Goal: Information Seeking & Learning: Learn about a topic

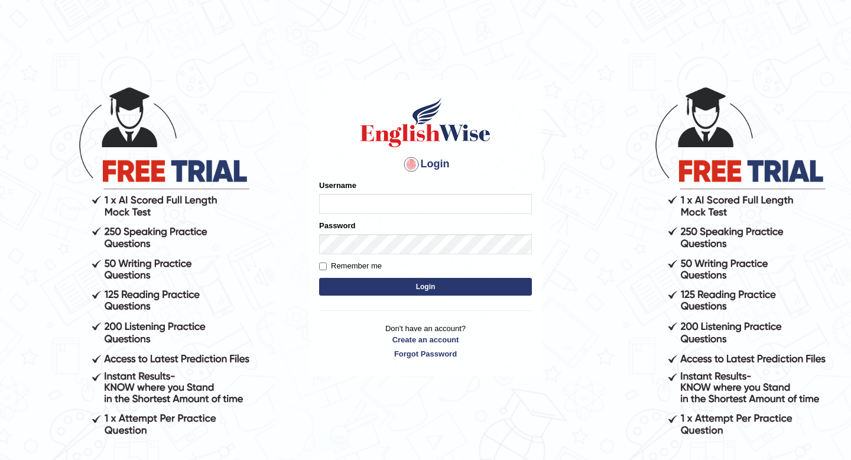
type input "Binod_magar"
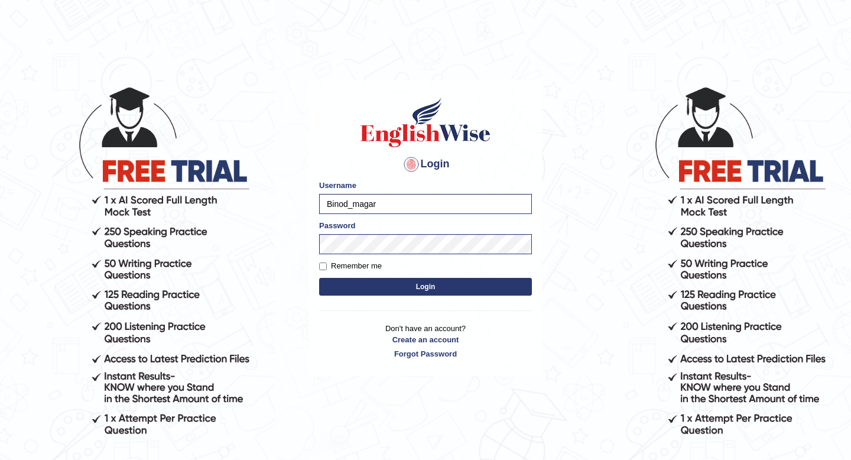
drag, startPoint x: 383, startPoint y: 202, endPoint x: 322, endPoint y: 202, distance: 60.9
click at [322, 202] on input "Binod_magar" at bounding box center [425, 204] width 213 height 20
click at [345, 278] on button "Login" at bounding box center [425, 287] width 213 height 18
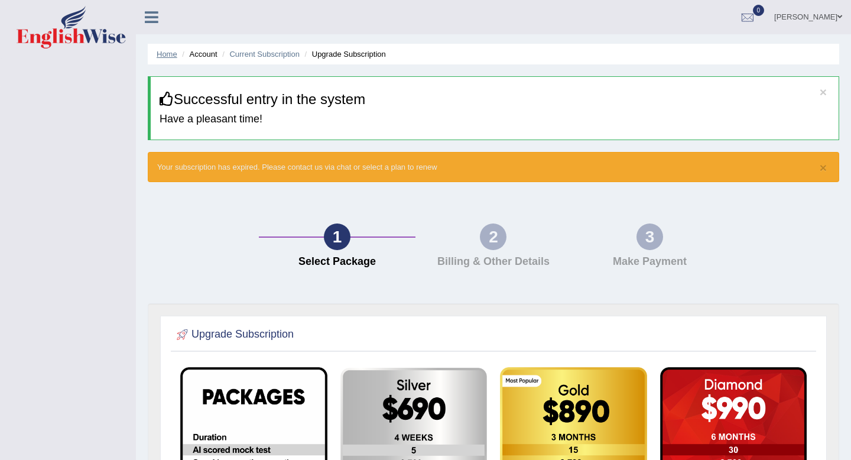
click at [165, 50] on link "Home" at bounding box center [167, 54] width 21 height 9
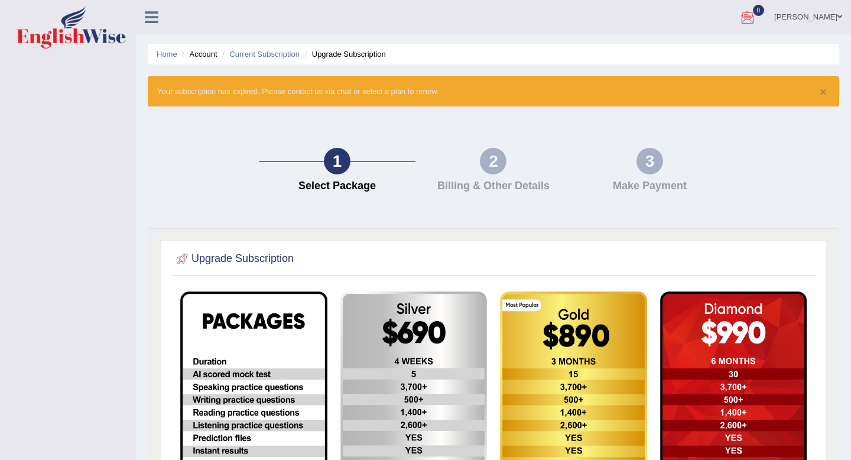
click at [151, 18] on icon at bounding box center [152, 16] width 14 height 15
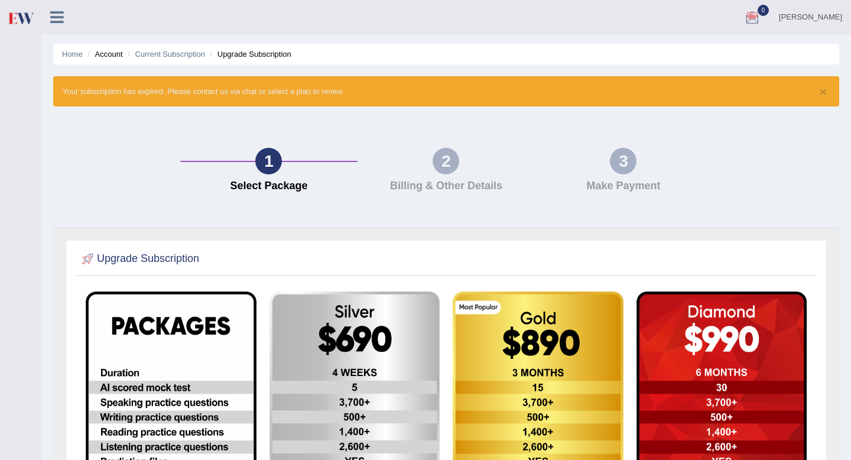
click at [148, 144] on div "1 Select Package 2 Billing & Other Details 3 Make Payment" at bounding box center [446, 172] width 798 height 109
click at [761, 20] on div at bounding box center [753, 18] width 18 height 18
click at [724, 106] on div "× Your subscription has expired. Please contact us via chat or select a plan to…" at bounding box center [446, 91] width 786 height 30
click at [444, 184] on h4 "Billing & Other Details" at bounding box center [447, 186] width 166 height 12
click at [444, 175] on div "2 Billing & Other Details" at bounding box center [446, 173] width 177 height 50
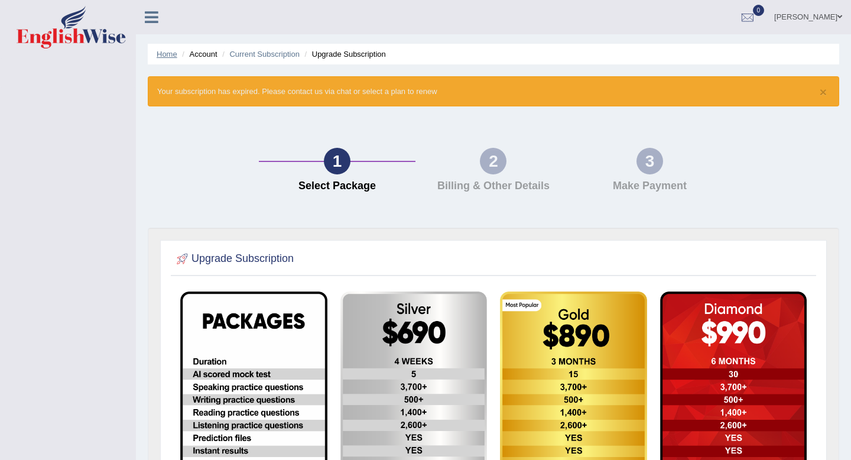
click at [161, 51] on link "Home" at bounding box center [167, 54] width 21 height 9
click at [152, 9] on icon at bounding box center [152, 16] width 14 height 15
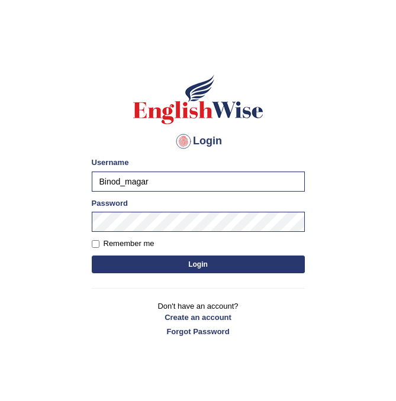
drag, startPoint x: 149, startPoint y: 181, endPoint x: 93, endPoint y: 181, distance: 55.6
click at [93, 181] on input "Binod_magar" at bounding box center [198, 181] width 213 height 20
type input "gangac"
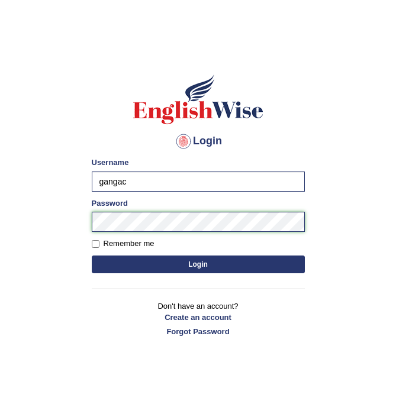
click at [89, 224] on div "Login Please fix the following errors: Username gangac Password Remember me Log…" at bounding box center [198, 205] width 233 height 296
click at [92, 255] on button "Login" at bounding box center [198, 264] width 213 height 18
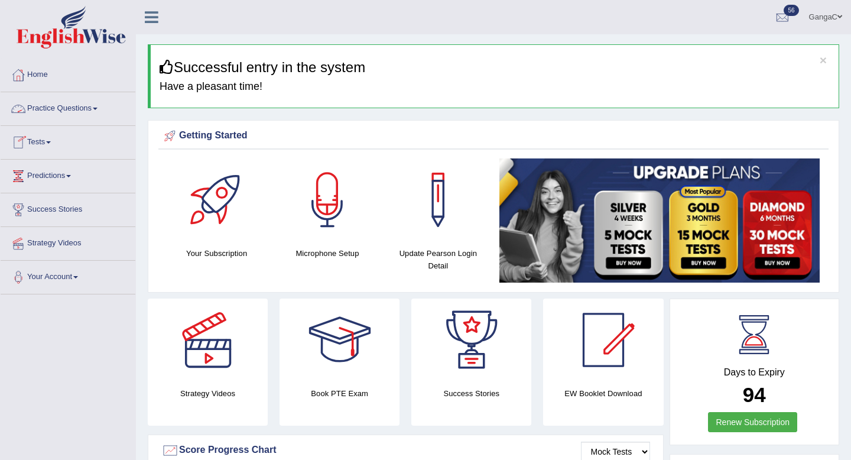
click at [98, 111] on link "Practice Questions" at bounding box center [68, 107] width 135 height 30
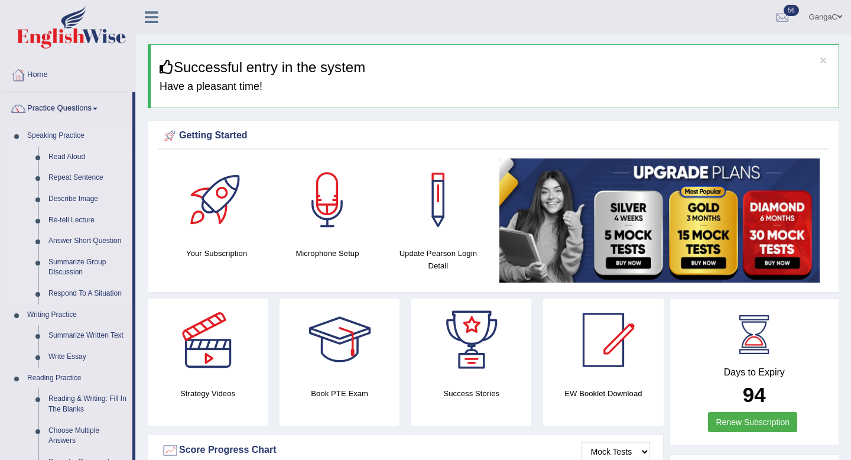
click at [85, 159] on link "Read Aloud" at bounding box center [87, 157] width 89 height 21
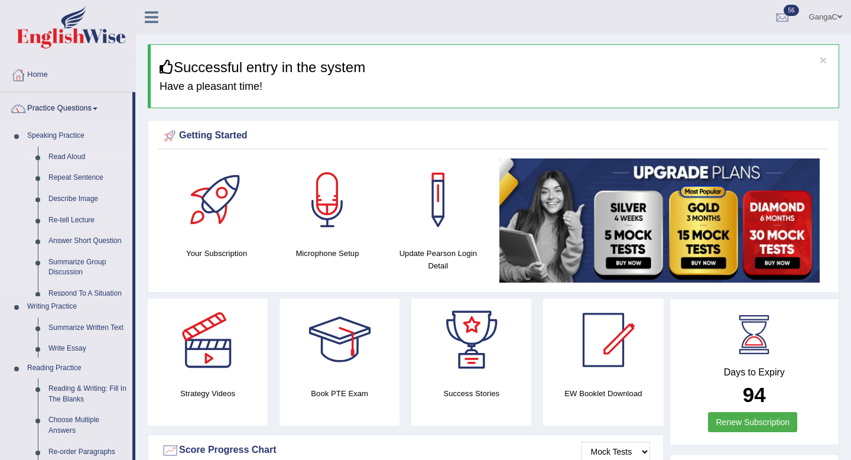
click at [85, 159] on link "Read Aloud" at bounding box center [87, 157] width 89 height 21
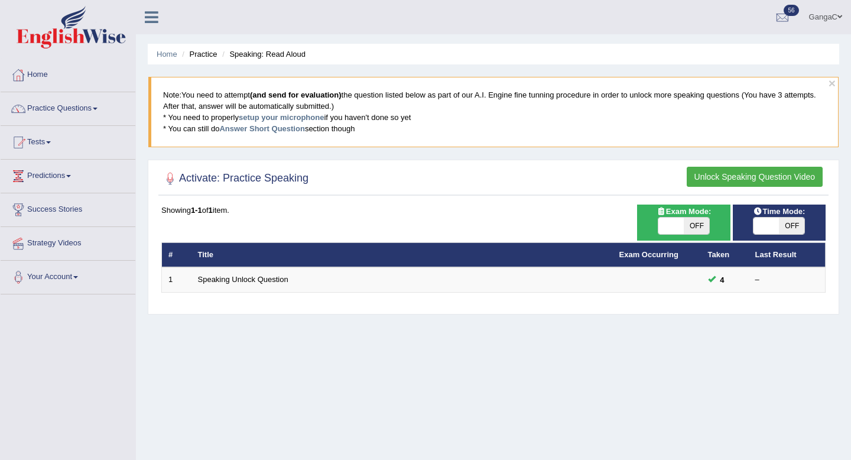
click at [743, 177] on button "Unlock Speaking Question Video" at bounding box center [755, 177] width 136 height 20
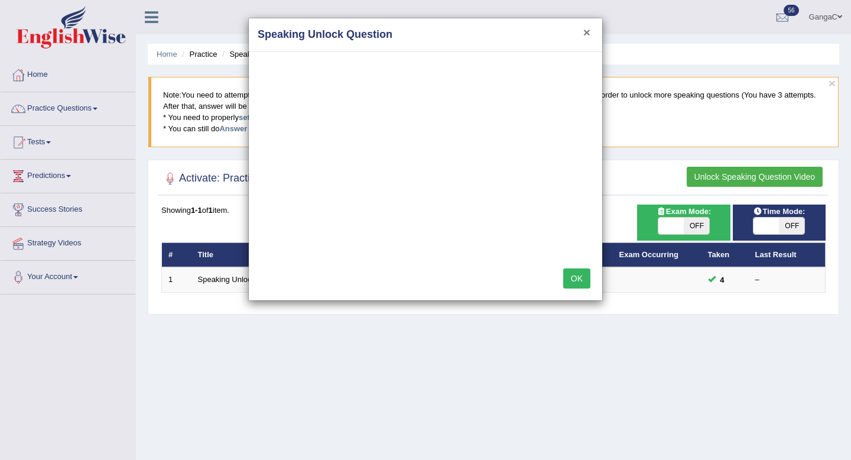
click at [587, 33] on button "×" at bounding box center [587, 32] width 7 height 12
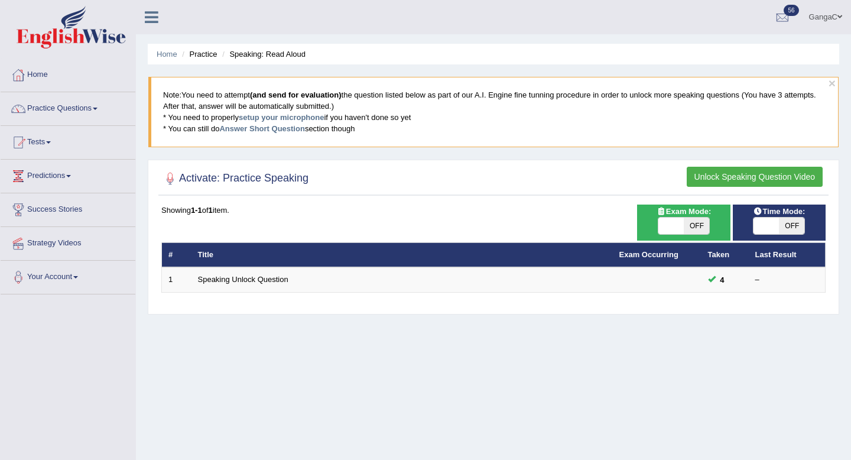
click at [828, 80] on blockquote "Note: You need to attempt (and send for evaluation) the question listed below a…" at bounding box center [493, 112] width 691 height 70
click at [90, 108] on link "Practice Questions" at bounding box center [68, 107] width 135 height 30
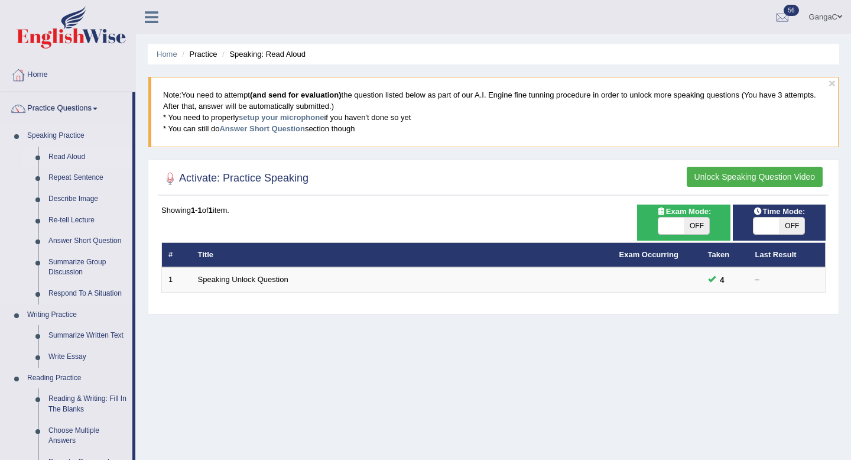
click at [71, 153] on link "Read Aloud" at bounding box center [87, 157] width 89 height 21
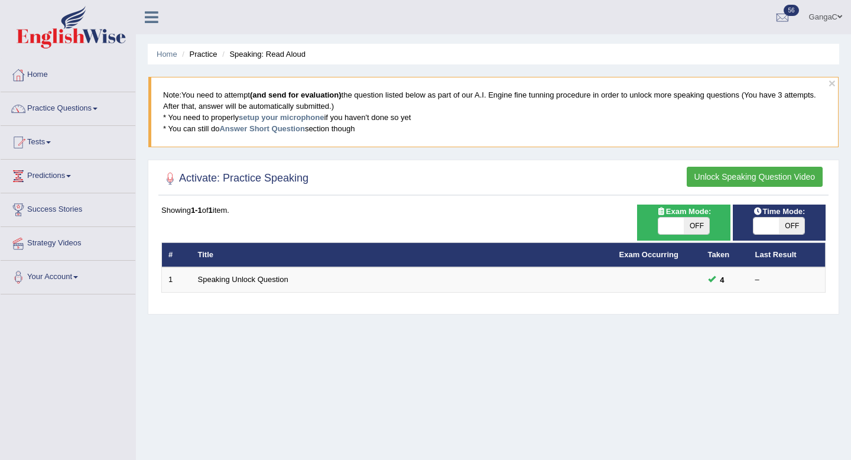
click at [762, 176] on button "Unlock Speaking Question Video" at bounding box center [755, 177] width 136 height 20
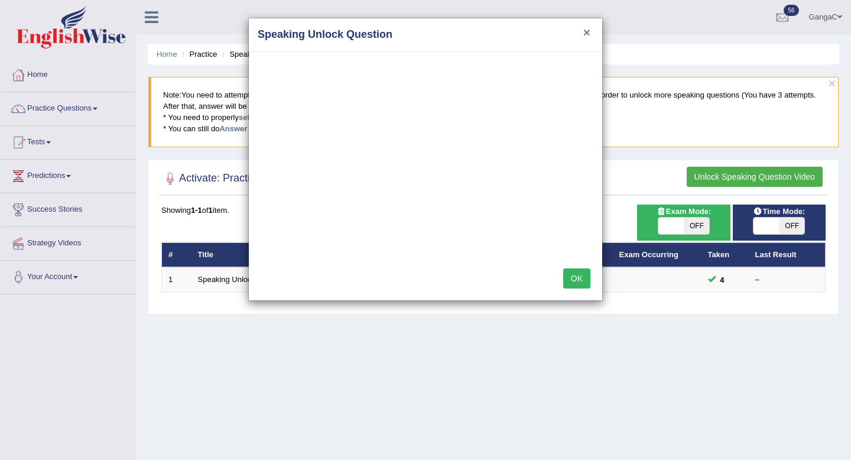
click at [587, 30] on button "×" at bounding box center [587, 32] width 7 height 12
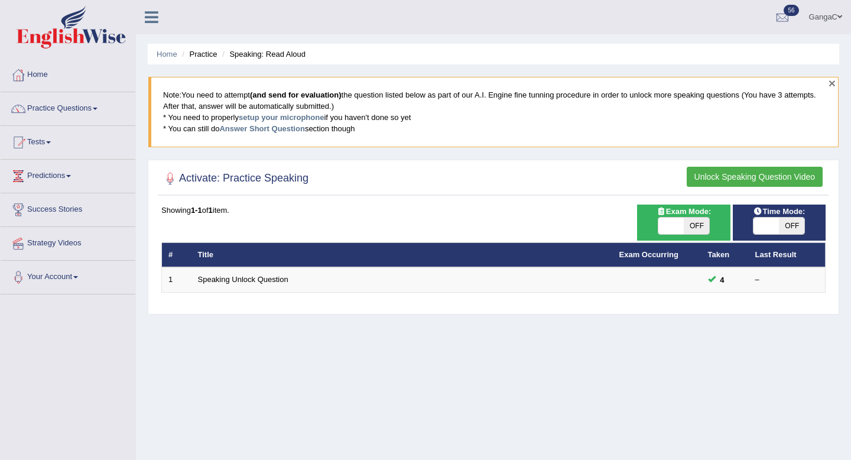
click at [829, 87] on button "×" at bounding box center [832, 83] width 7 height 12
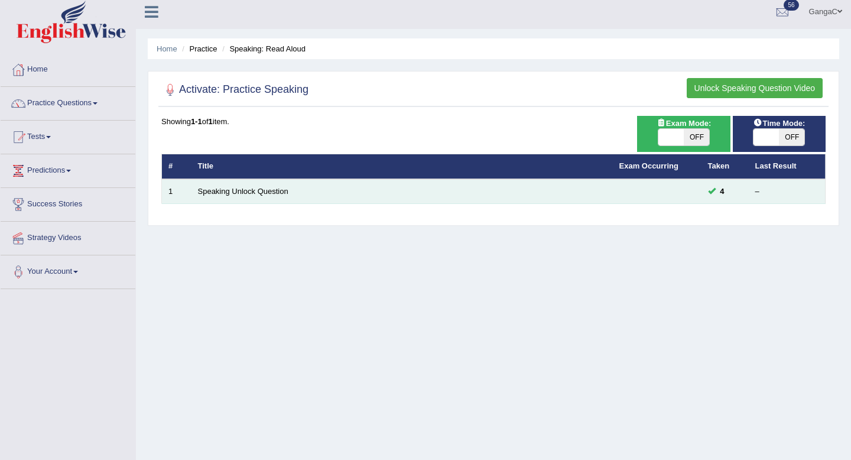
scroll to position [4, 0]
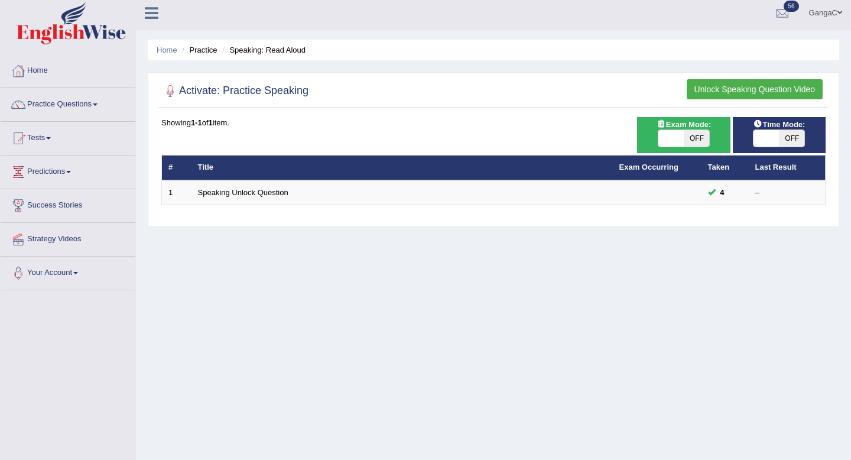
click at [268, 52] on li "Speaking: Read Aloud" at bounding box center [262, 49] width 86 height 11
click at [226, 124] on div "Showing 1-1 of 1 item." at bounding box center [493, 122] width 664 height 11
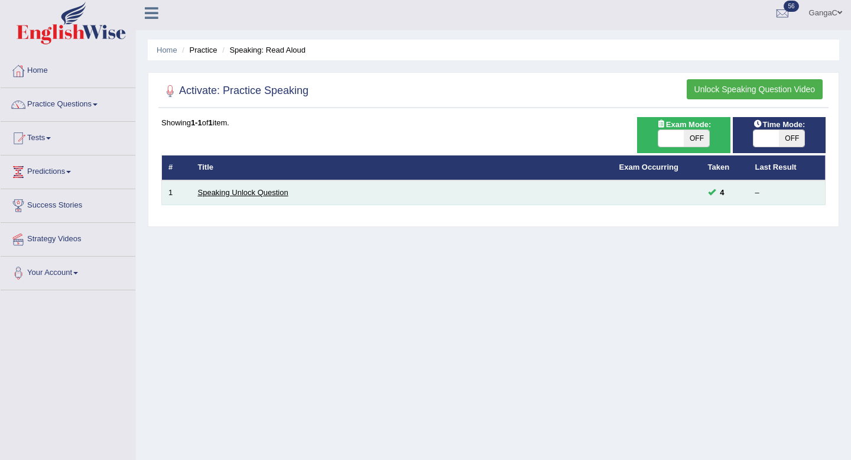
click at [245, 190] on link "Speaking Unlock Question" at bounding box center [243, 192] width 90 height 9
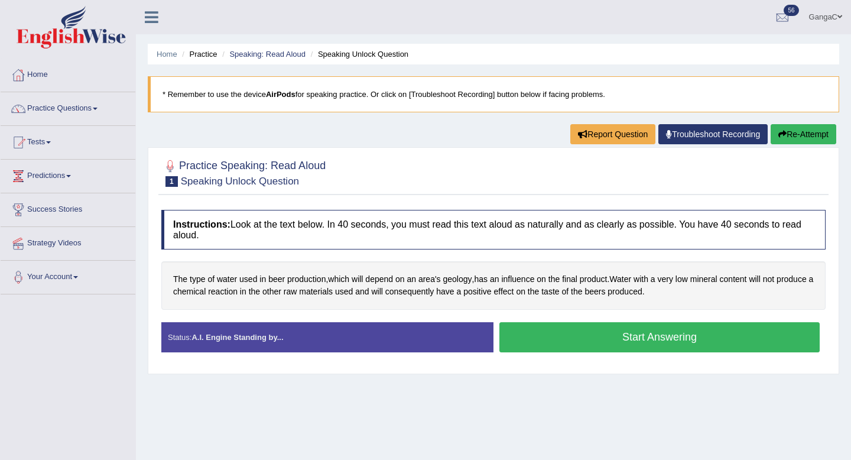
click at [524, 342] on button "Start Answering" at bounding box center [660, 337] width 320 height 30
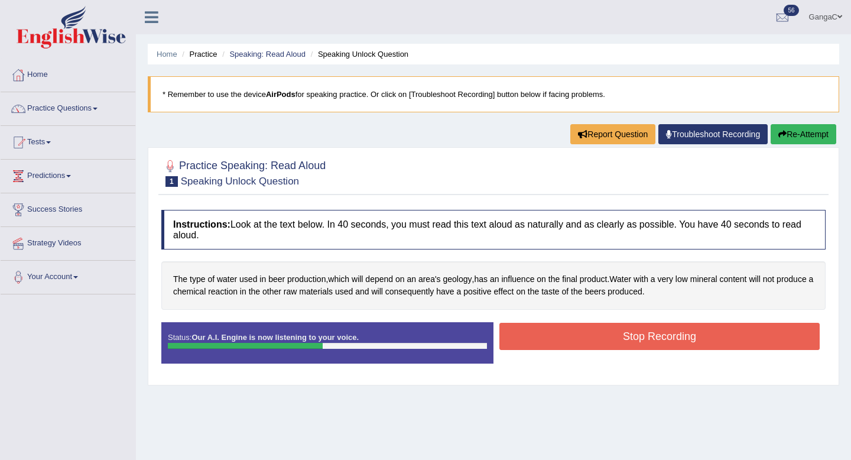
click at [638, 343] on button "Stop Recording" at bounding box center [660, 336] width 320 height 27
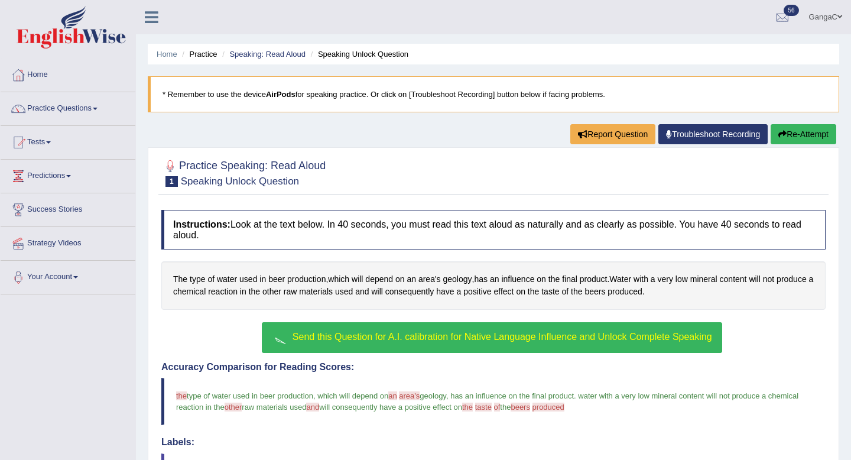
click at [398, 335] on span "Send this Question for A.I. calibration for Native Language Influence and Unloc…" at bounding box center [503, 337] width 420 height 10
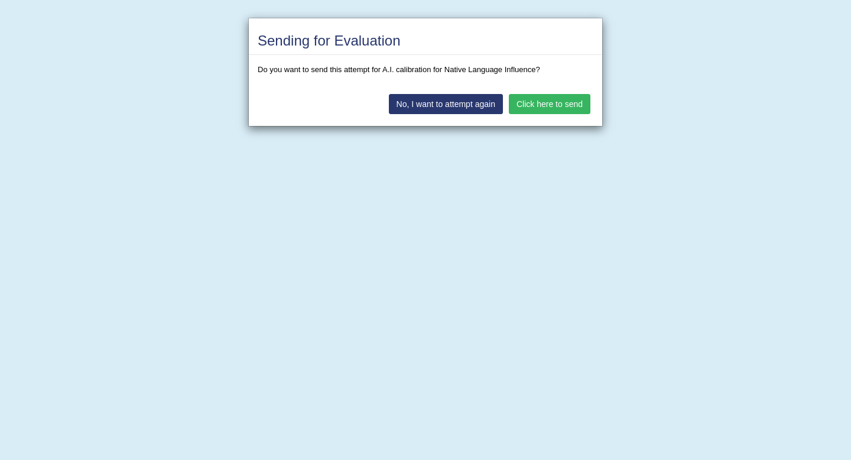
click at [553, 104] on button "Click here to send" at bounding box center [550, 104] width 82 height 20
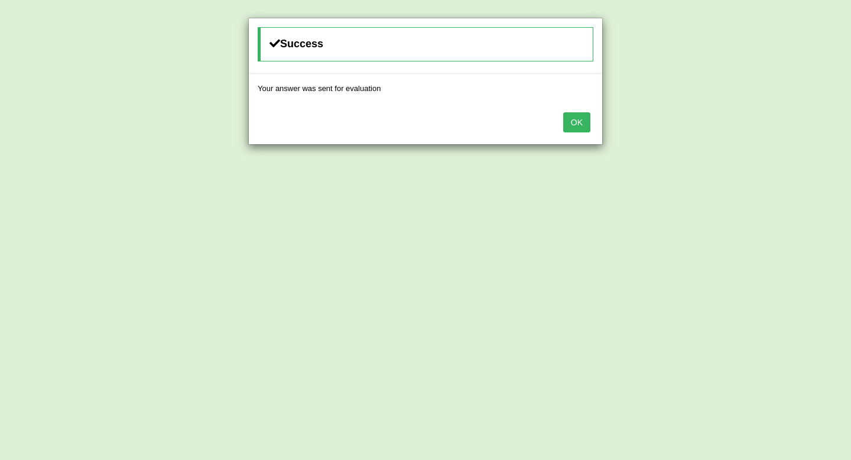
click at [577, 121] on button "OK" at bounding box center [576, 122] width 27 height 20
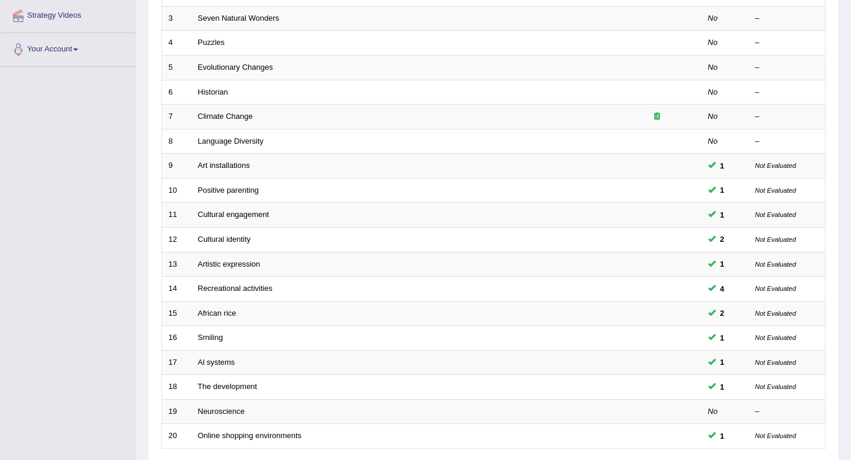
scroll to position [323, 0]
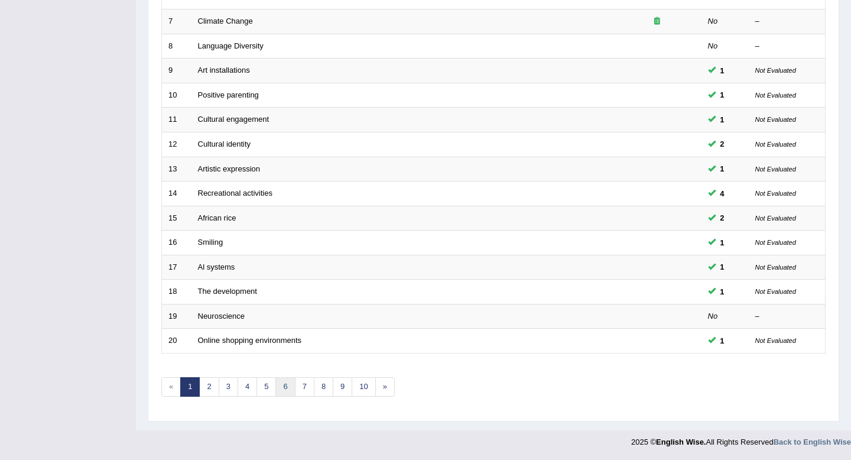
click at [284, 386] on link "6" at bounding box center [285, 387] width 20 height 20
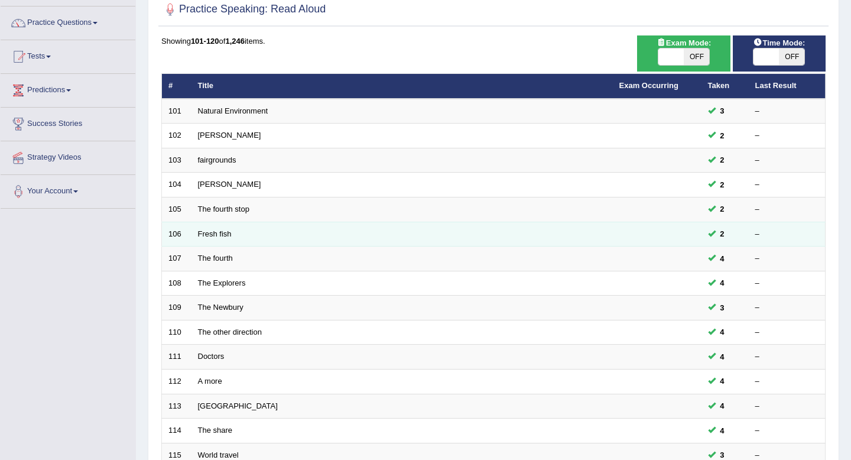
scroll to position [323, 0]
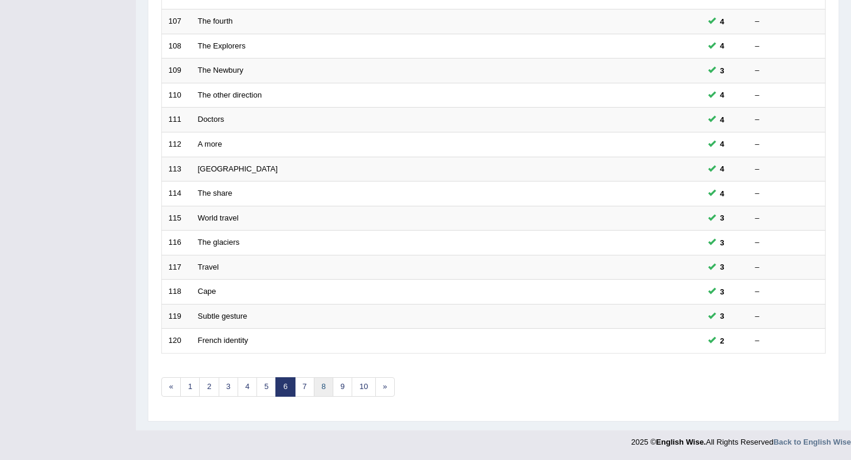
click at [326, 387] on link "8" at bounding box center [324, 387] width 20 height 20
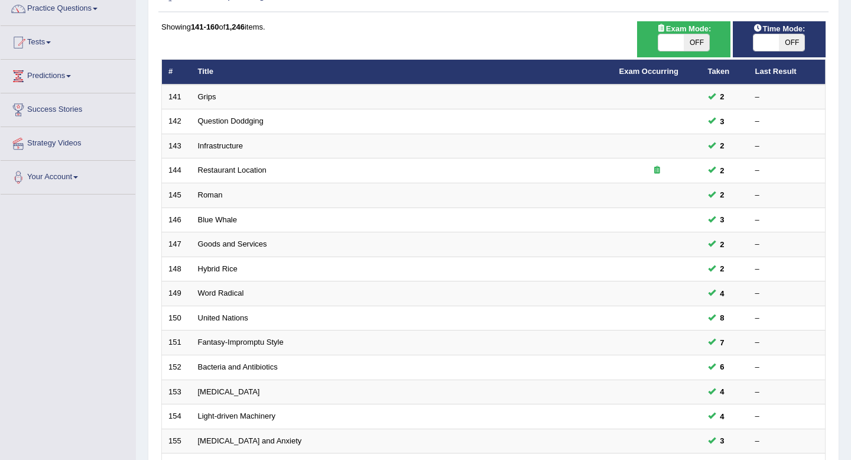
scroll to position [323, 0]
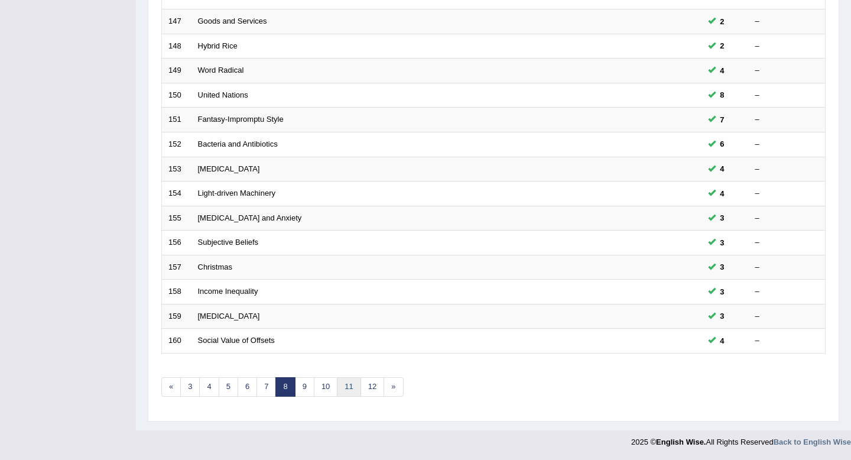
click at [345, 390] on link "11" at bounding box center [349, 387] width 24 height 20
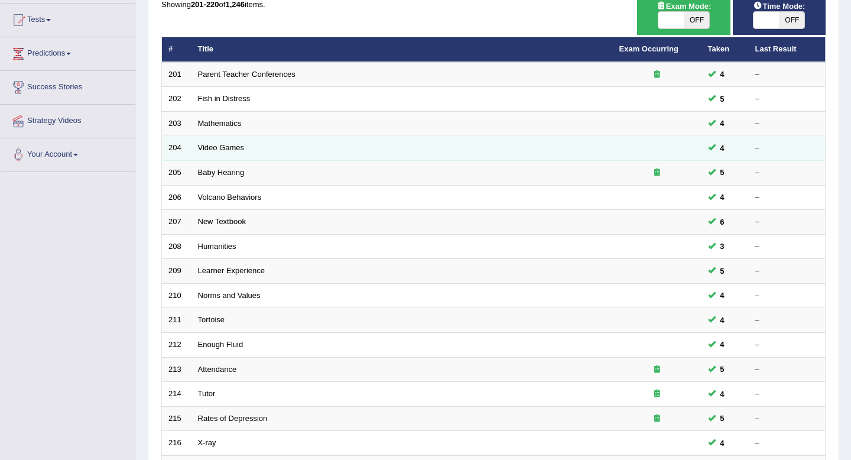
scroll to position [323, 0]
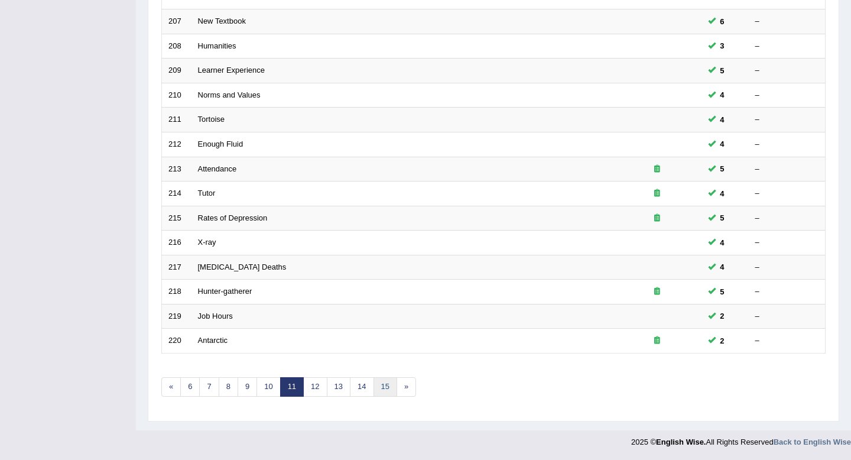
click at [387, 380] on link "15" at bounding box center [386, 387] width 24 height 20
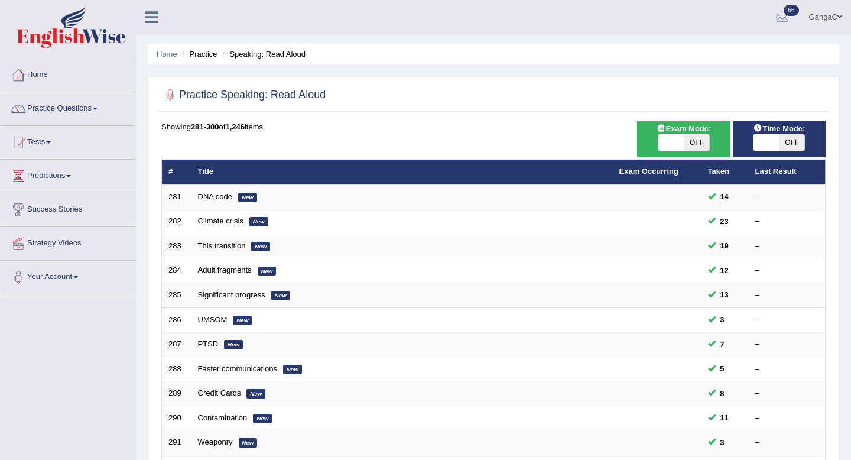
scroll to position [323, 0]
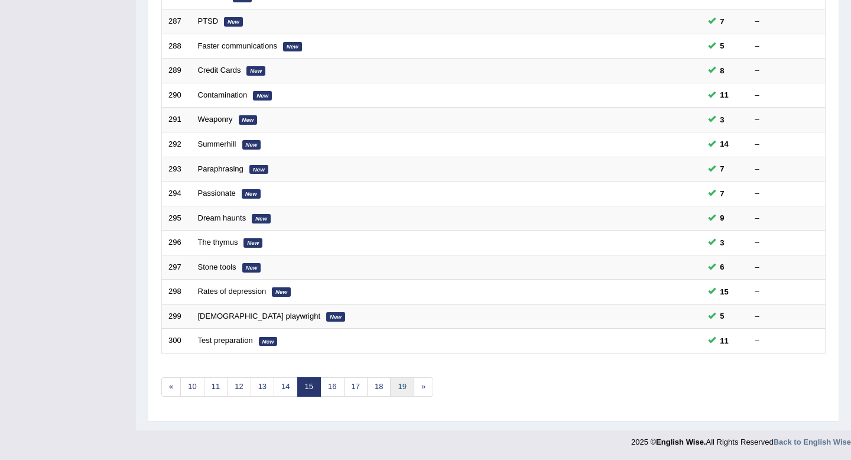
click at [404, 387] on link "19" at bounding box center [402, 387] width 24 height 20
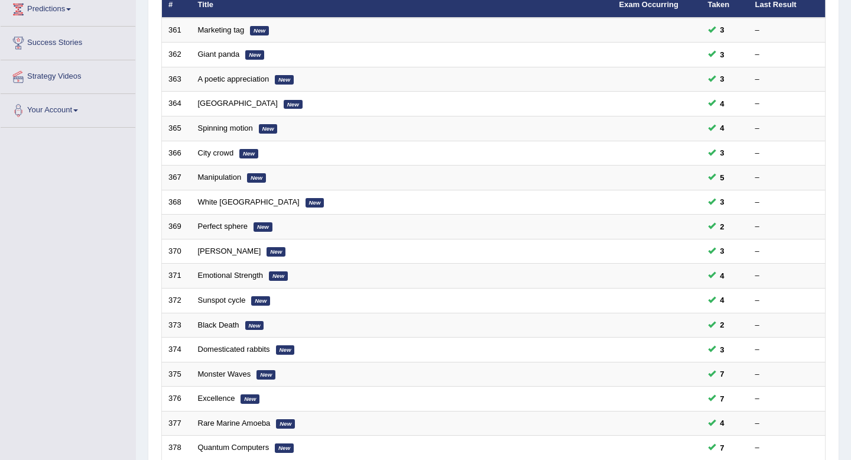
scroll to position [50, 0]
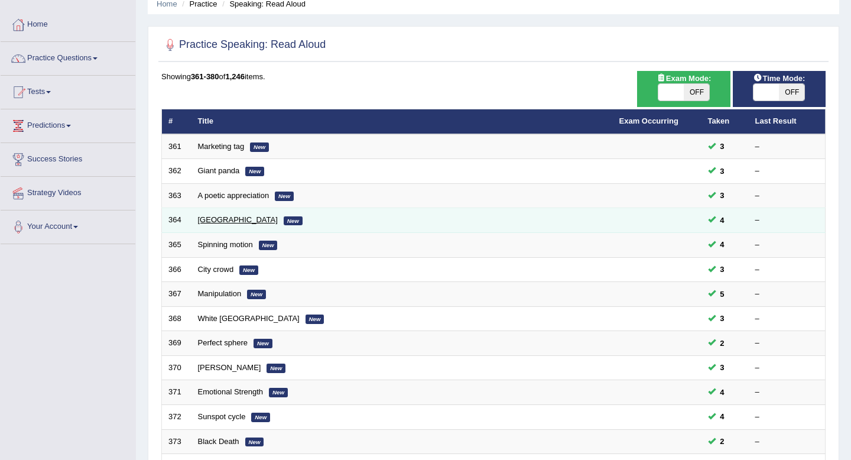
click at [217, 221] on link "Jamaica" at bounding box center [238, 219] width 80 height 9
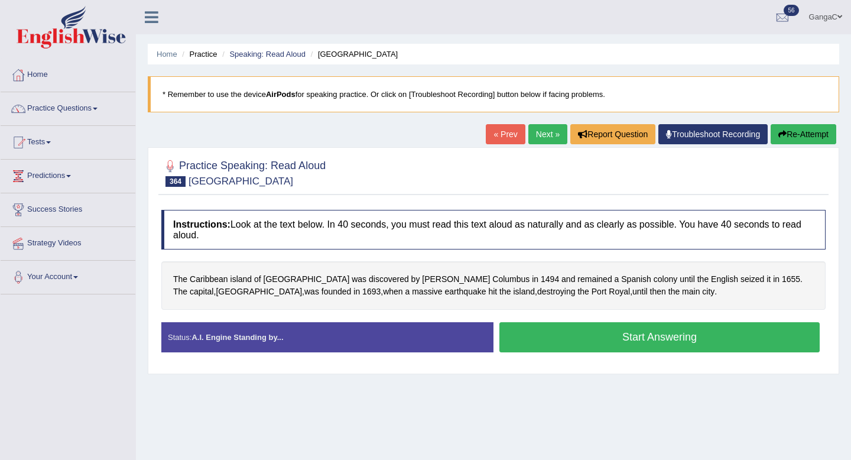
click at [563, 329] on button "Start Answering" at bounding box center [660, 337] width 320 height 30
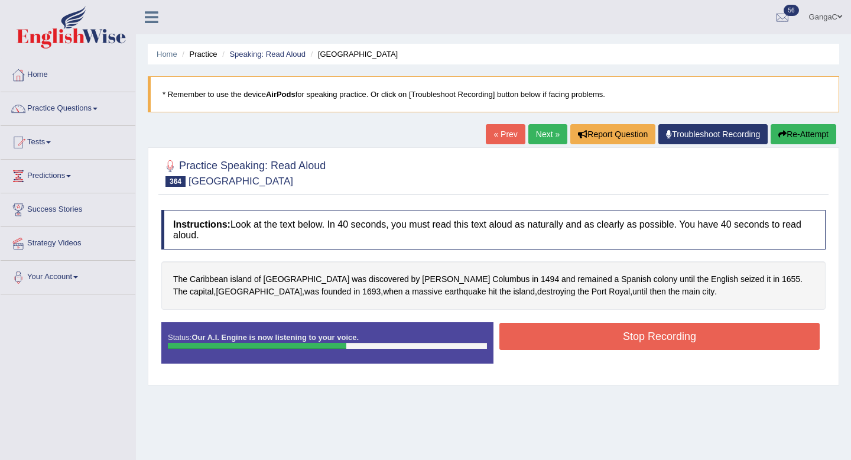
click at [605, 338] on button "Stop Recording" at bounding box center [660, 336] width 320 height 27
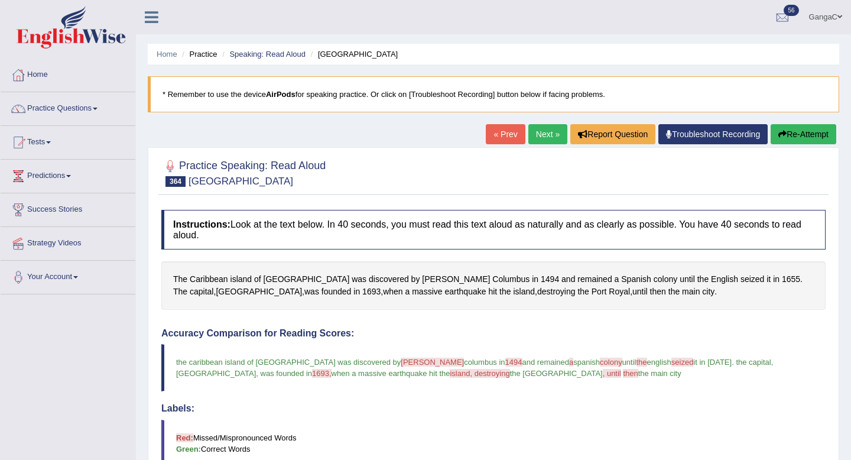
click at [529, 130] on link "Next »" at bounding box center [548, 134] width 39 height 20
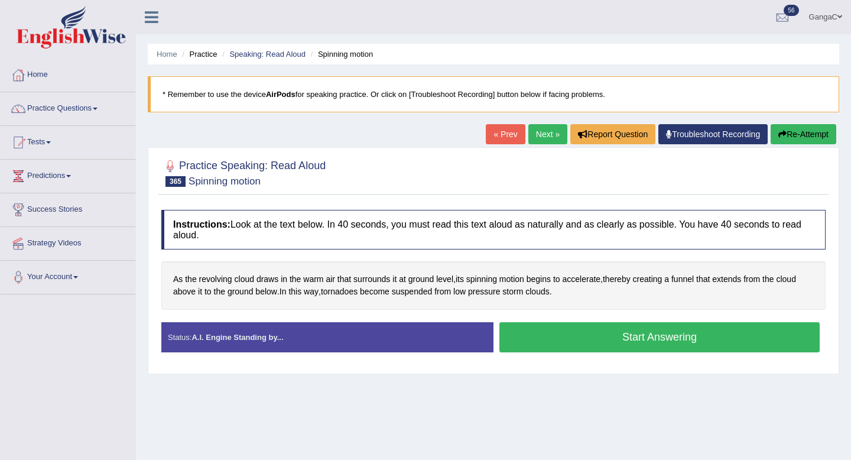
click at [588, 338] on button "Start Answering" at bounding box center [660, 337] width 320 height 30
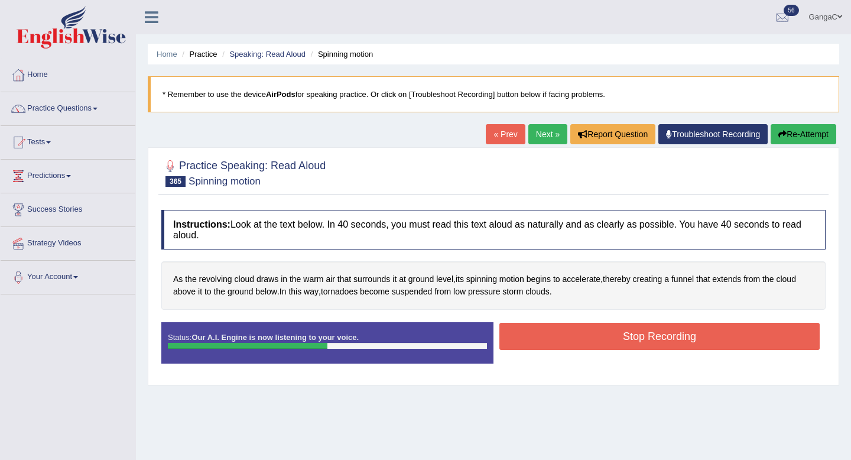
click at [561, 336] on button "Stop Recording" at bounding box center [660, 336] width 320 height 27
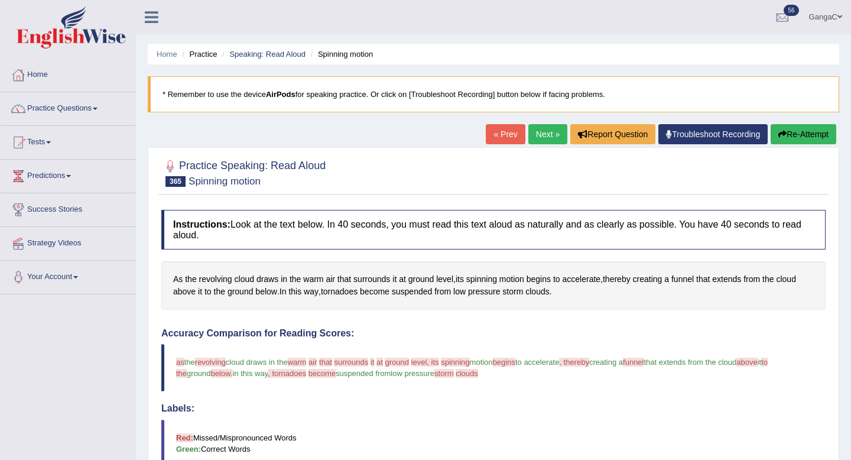
click at [541, 132] on link "Next »" at bounding box center [548, 134] width 39 height 20
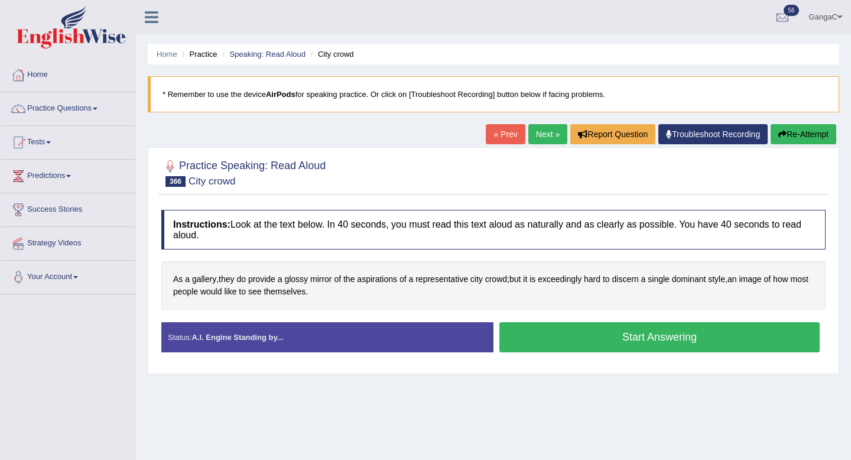
click at [526, 345] on button "Start Answering" at bounding box center [660, 337] width 320 height 30
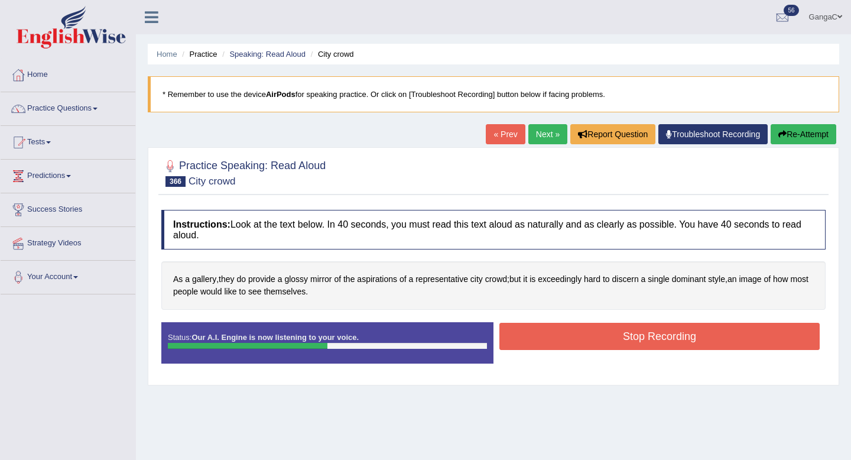
click at [523, 338] on button "Stop Recording" at bounding box center [660, 336] width 320 height 27
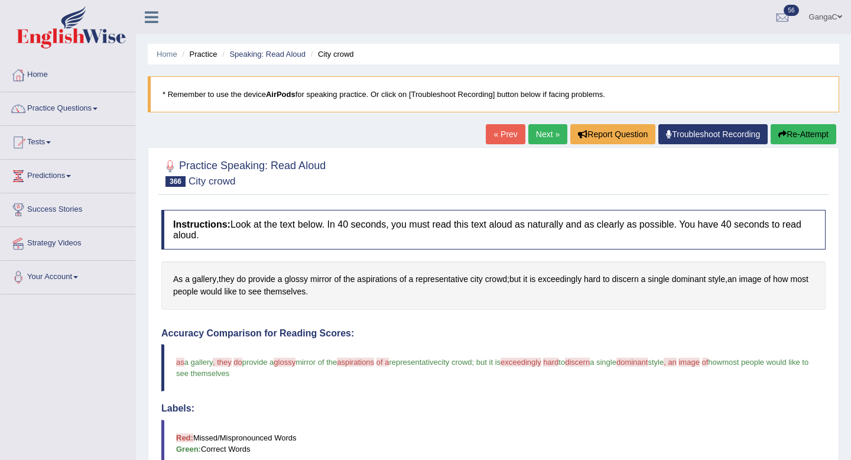
click at [540, 132] on link "Next »" at bounding box center [548, 134] width 39 height 20
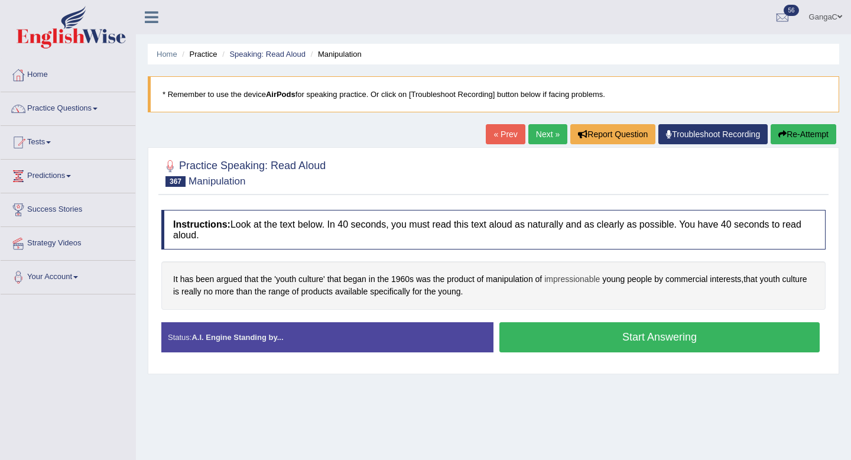
click at [575, 281] on span "impressionable" at bounding box center [572, 279] width 56 height 12
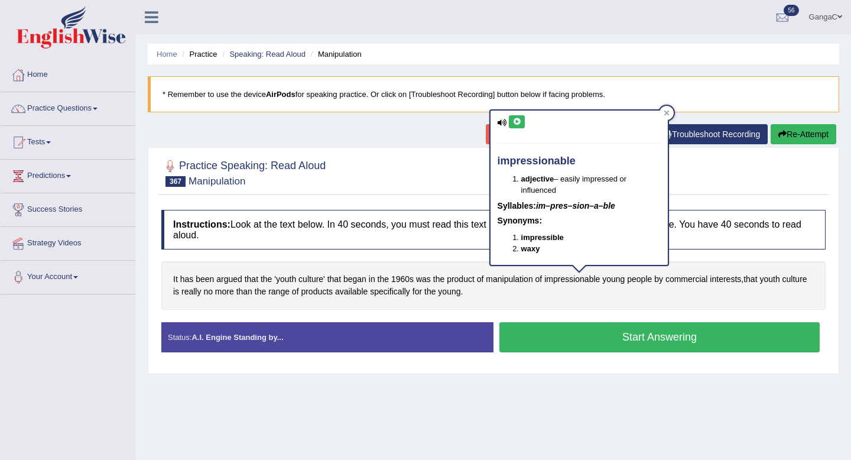
click at [501, 118] on div "impressionable adjective – easily impressed or influenced Syllables: im–pres–si…" at bounding box center [579, 188] width 177 height 154
click at [517, 123] on icon at bounding box center [517, 121] width 9 height 7
click at [503, 125] on icon at bounding box center [502, 123] width 9 height 8
click at [665, 114] on icon at bounding box center [666, 112] width 5 height 5
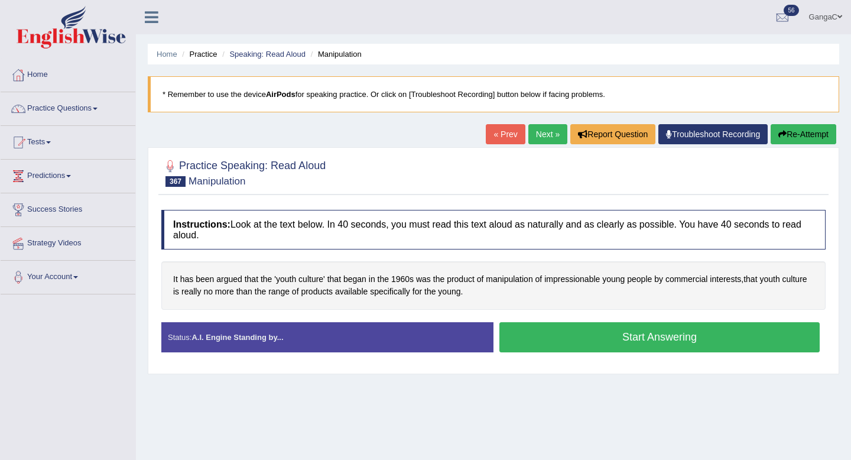
click at [523, 332] on button "Start Answering" at bounding box center [660, 337] width 320 height 30
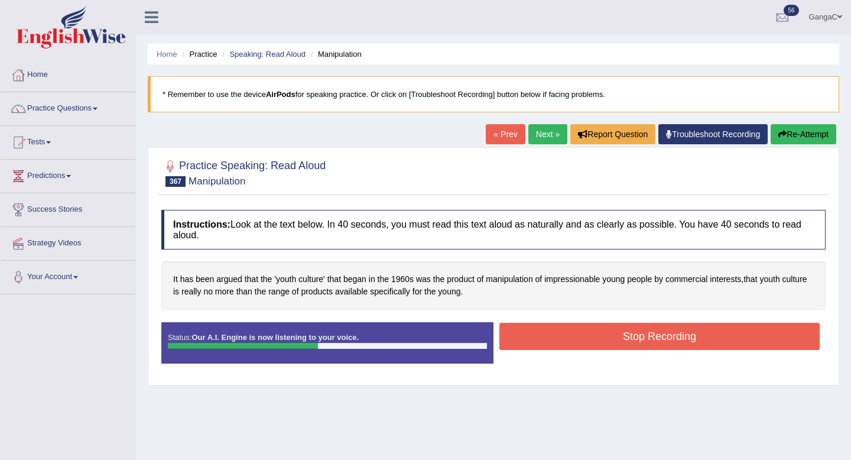
click at [546, 345] on button "Stop Recording" at bounding box center [660, 336] width 320 height 27
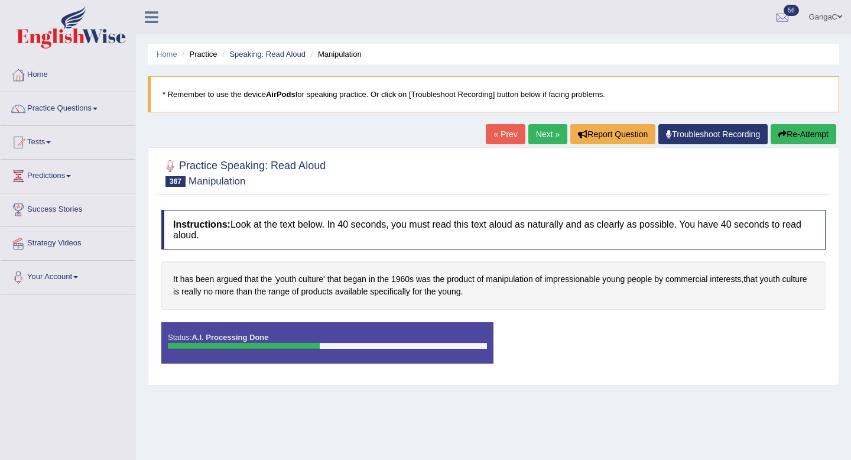
click at [0, 0] on div "Saving your answer..." at bounding box center [0, 0] width 0 height 0
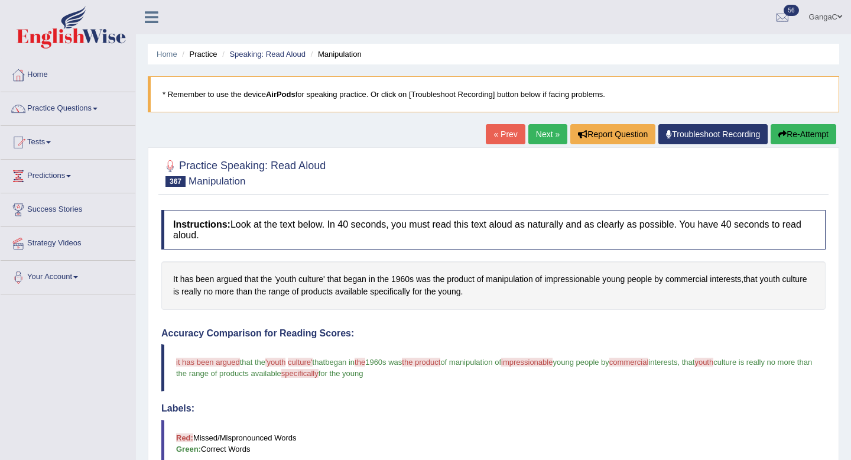
click at [542, 134] on link "Next »" at bounding box center [548, 134] width 39 height 20
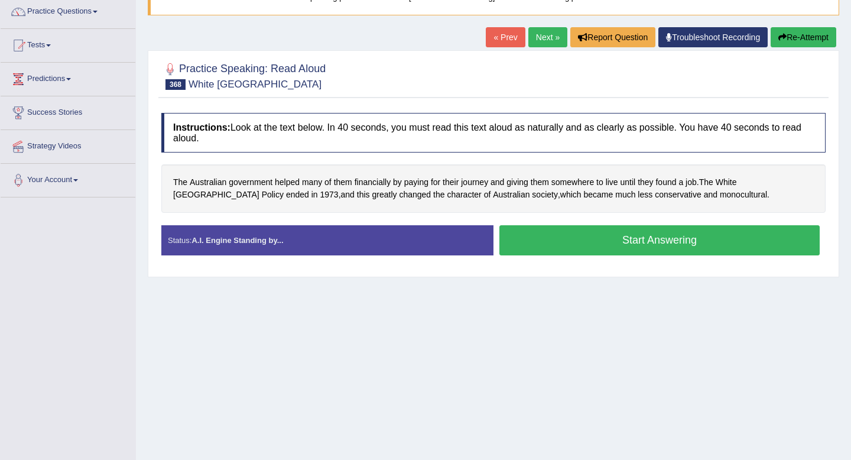
scroll to position [99, 0]
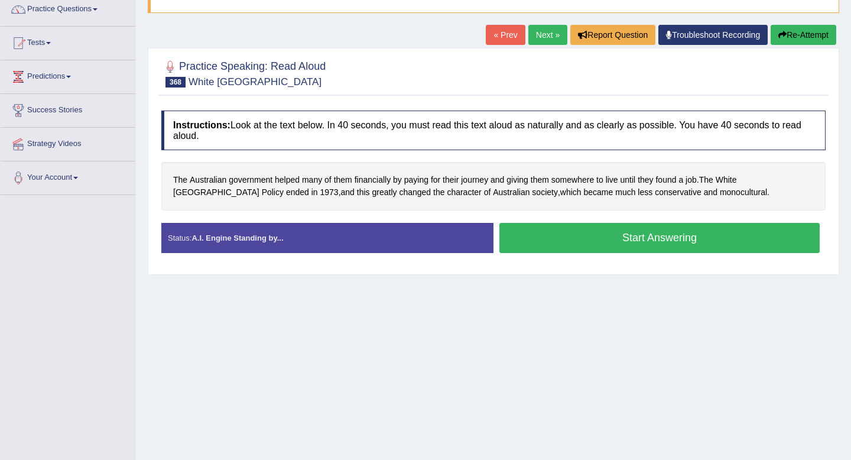
click at [582, 242] on button "Start Answering" at bounding box center [660, 238] width 320 height 30
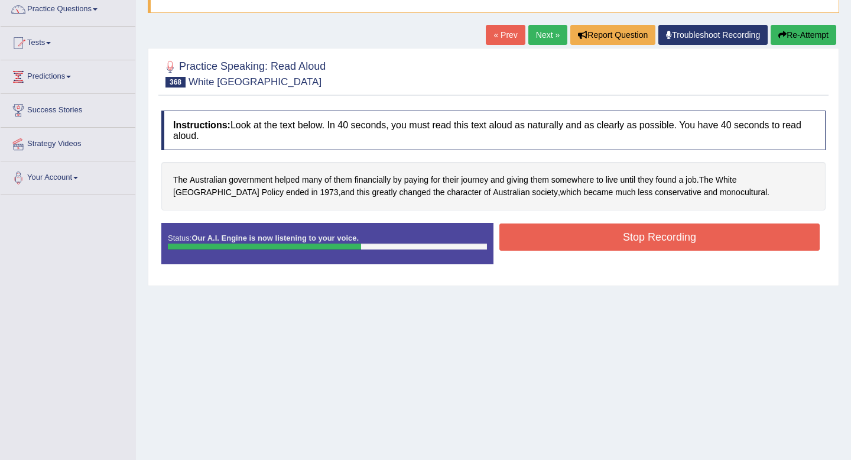
click at [621, 236] on button "Stop Recording" at bounding box center [660, 236] width 320 height 27
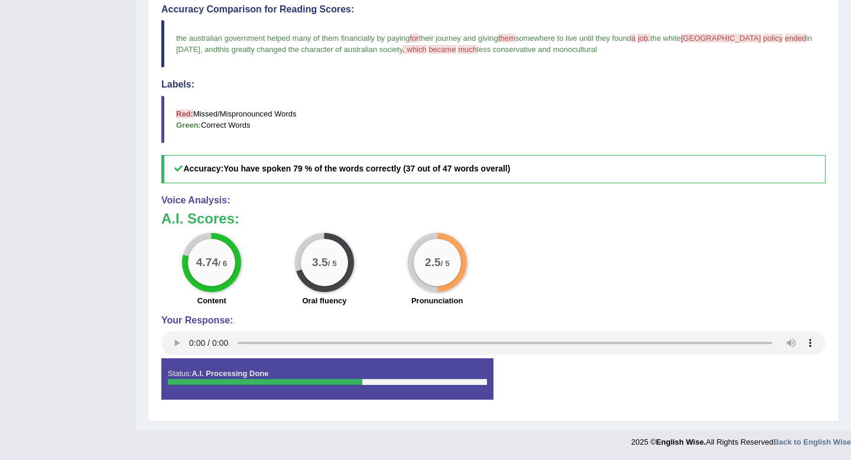
scroll to position [0, 0]
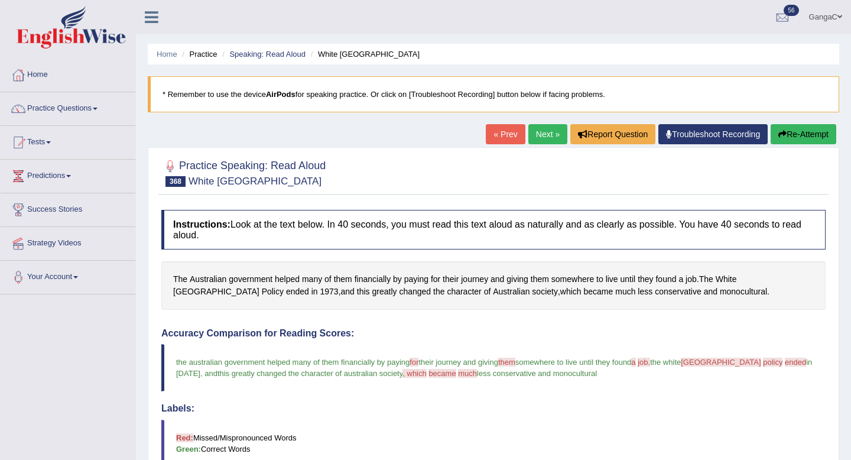
click at [545, 129] on link "Next »" at bounding box center [548, 134] width 39 height 20
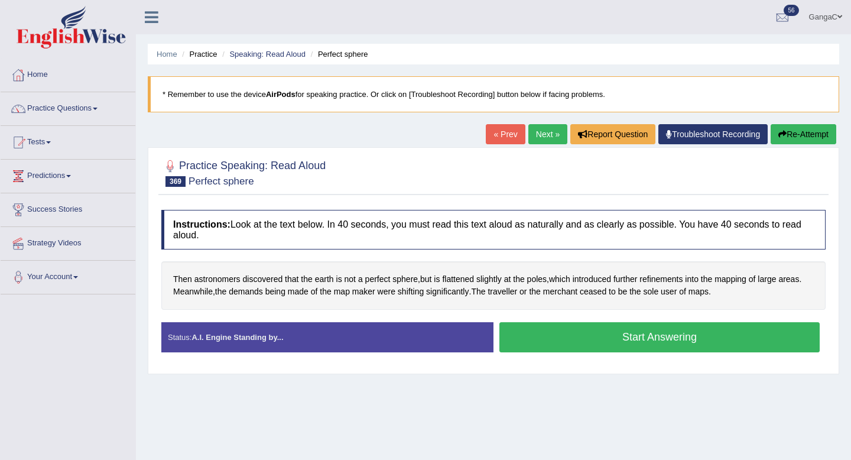
scroll to position [161, 0]
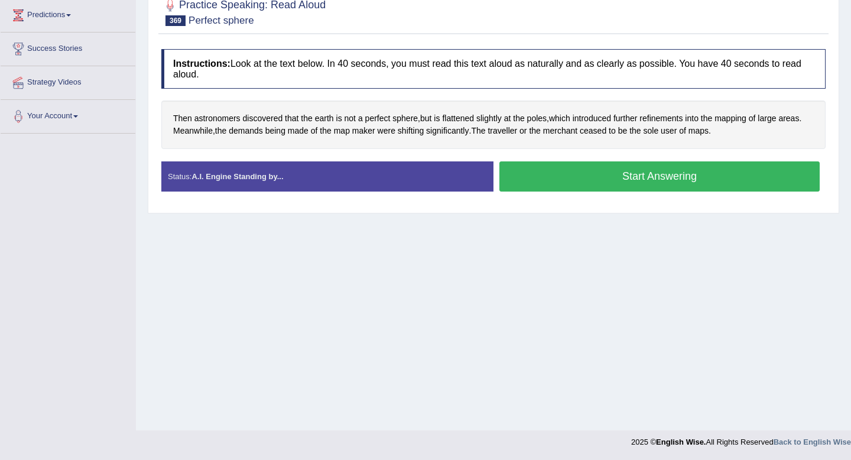
click at [569, 184] on button "Start Answering" at bounding box center [660, 176] width 320 height 30
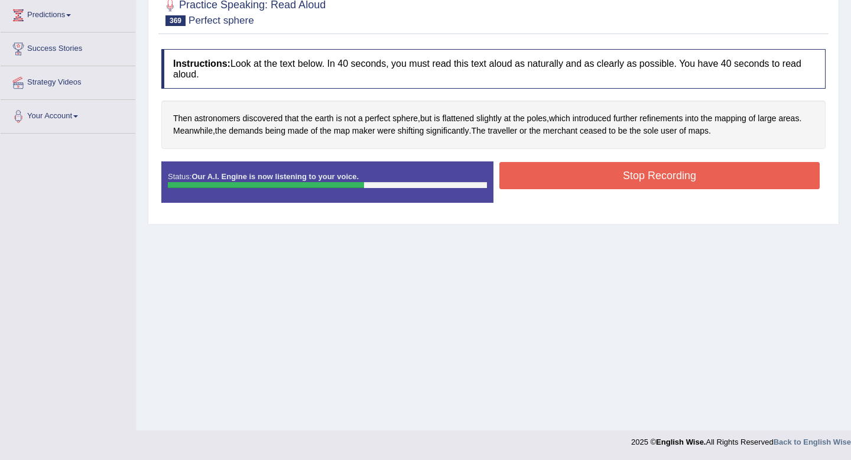
click at [645, 177] on button "Stop Recording" at bounding box center [660, 175] width 320 height 27
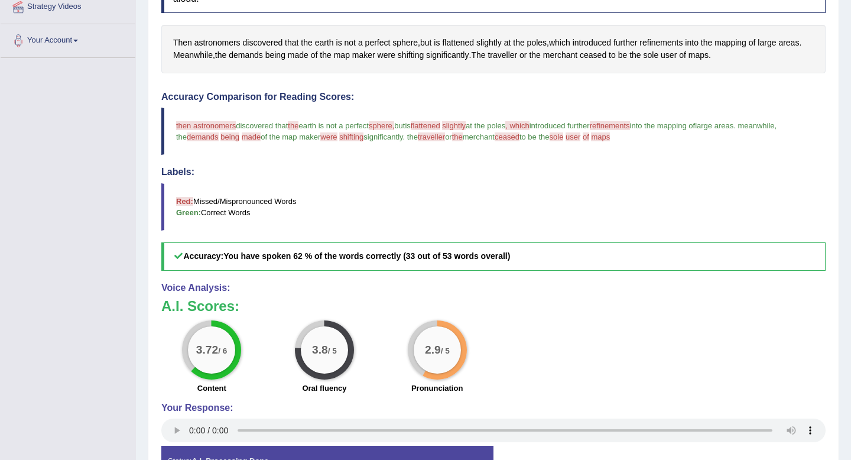
scroll to position [231, 0]
